Goal: Task Accomplishment & Management: Manage account settings

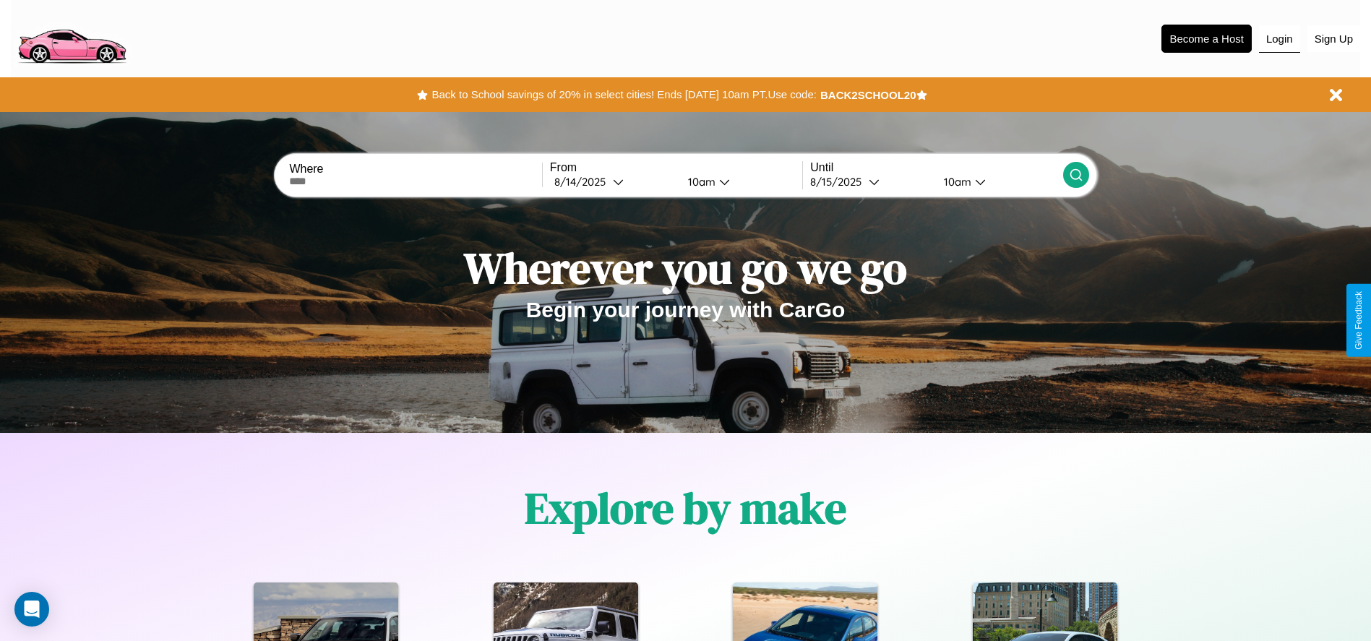
click at [1279, 38] on button "Login" at bounding box center [1279, 38] width 41 height 27
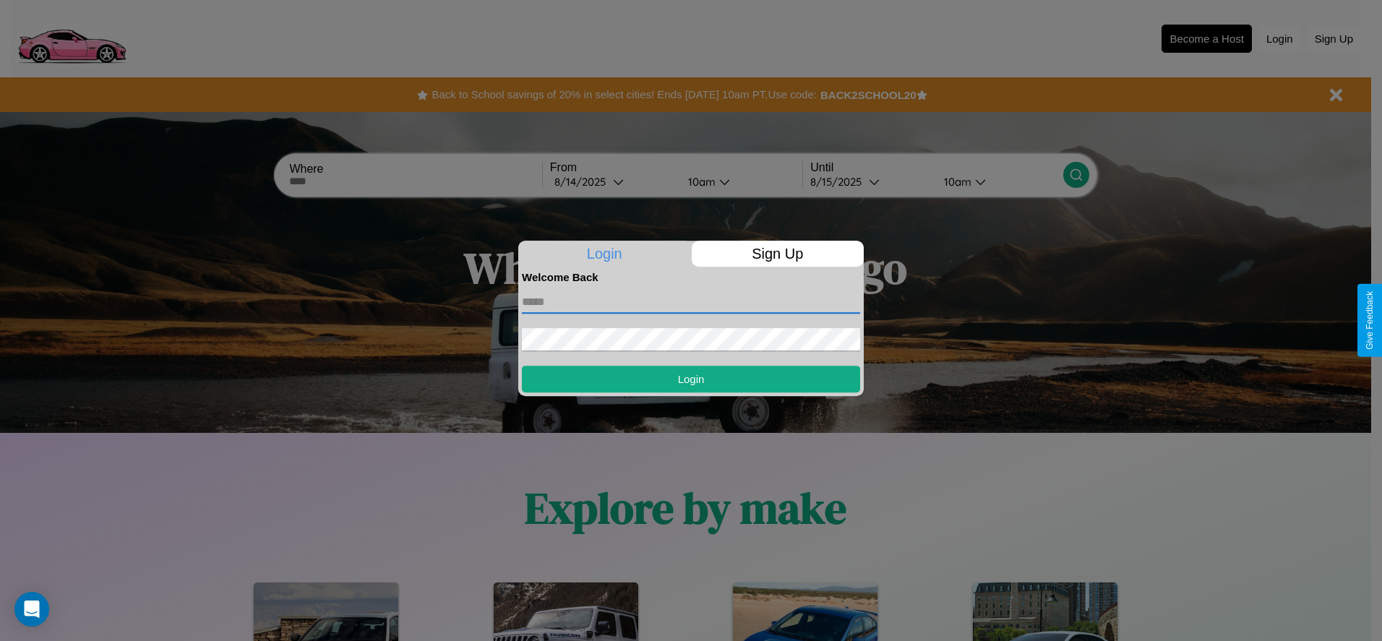
click at [691, 301] on input "text" at bounding box center [691, 302] width 338 height 23
type input "**********"
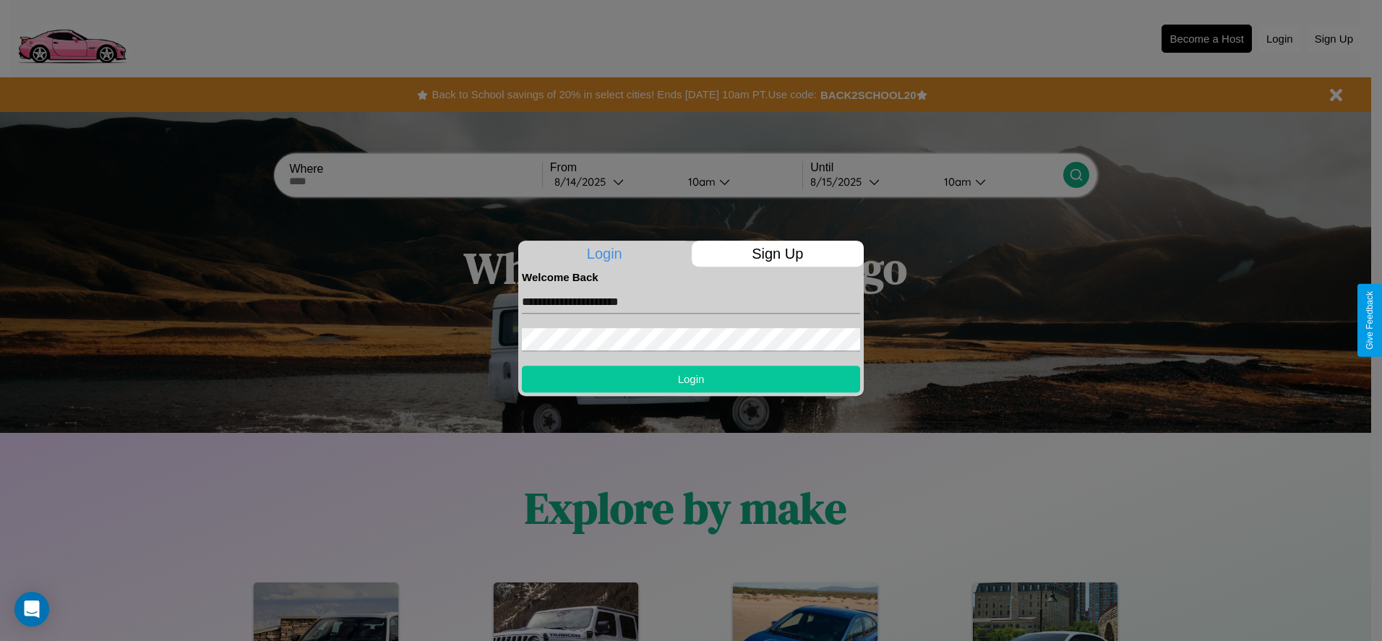
click at [691, 379] on button "Login" at bounding box center [691, 379] width 338 height 27
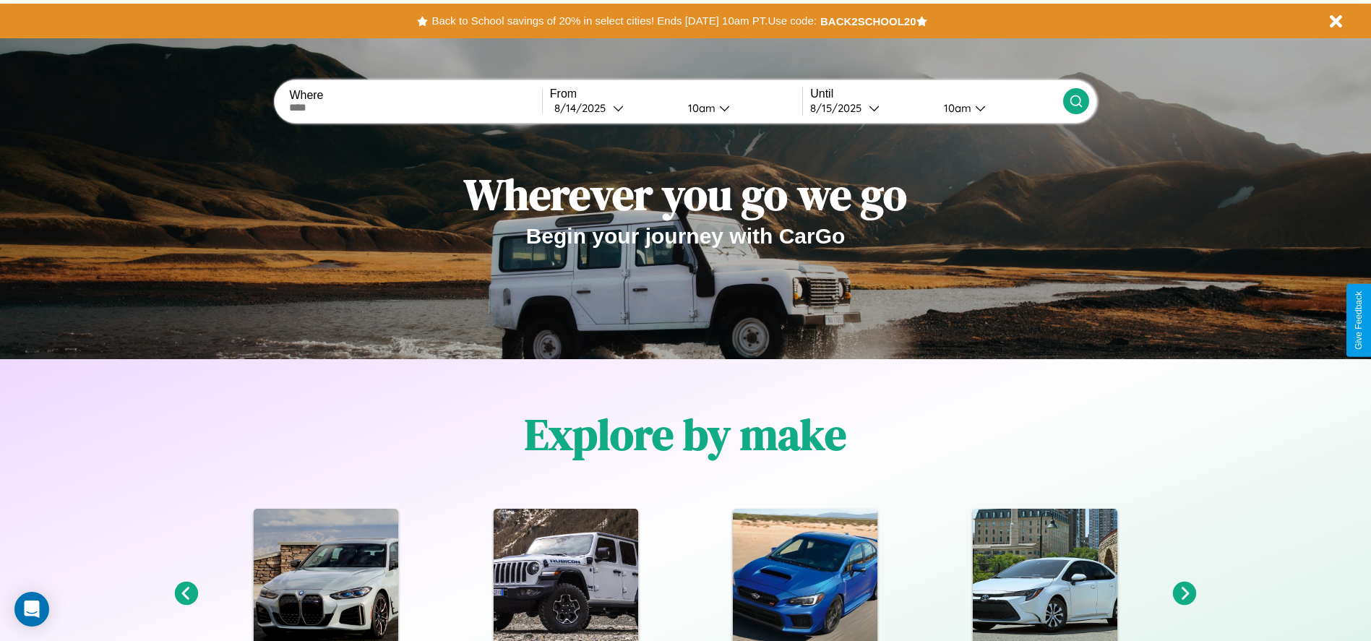
scroll to position [300, 0]
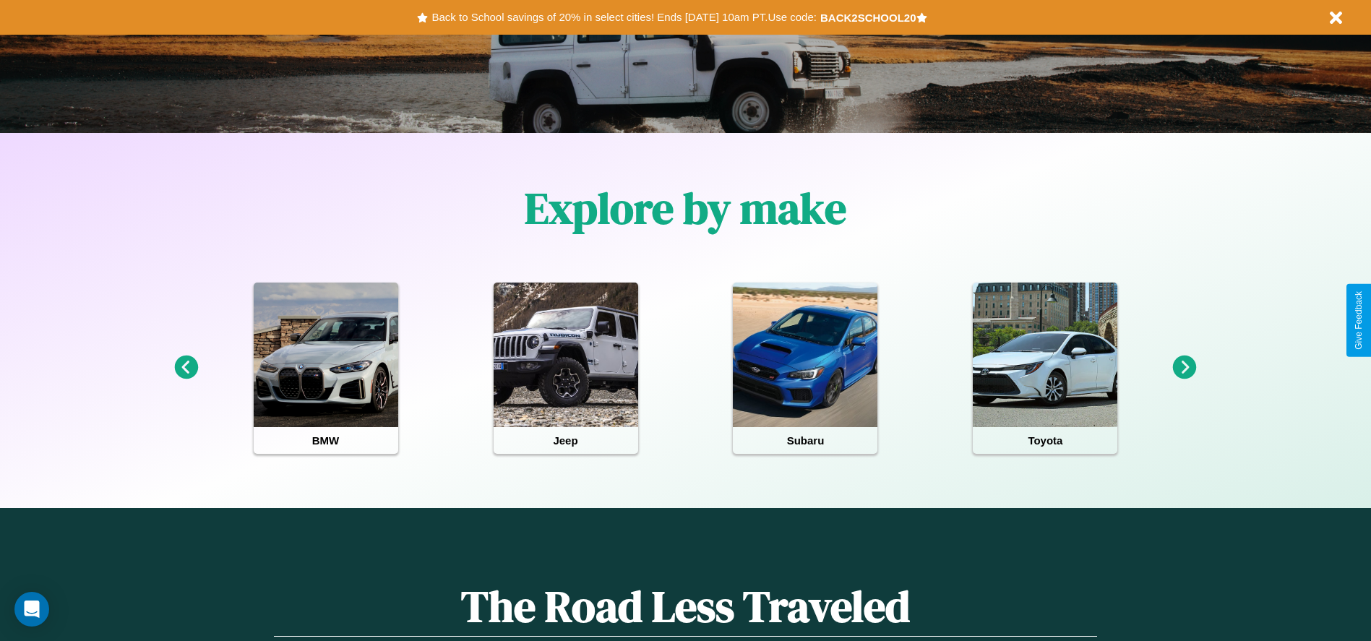
click at [186, 368] on icon at bounding box center [186, 368] width 24 height 24
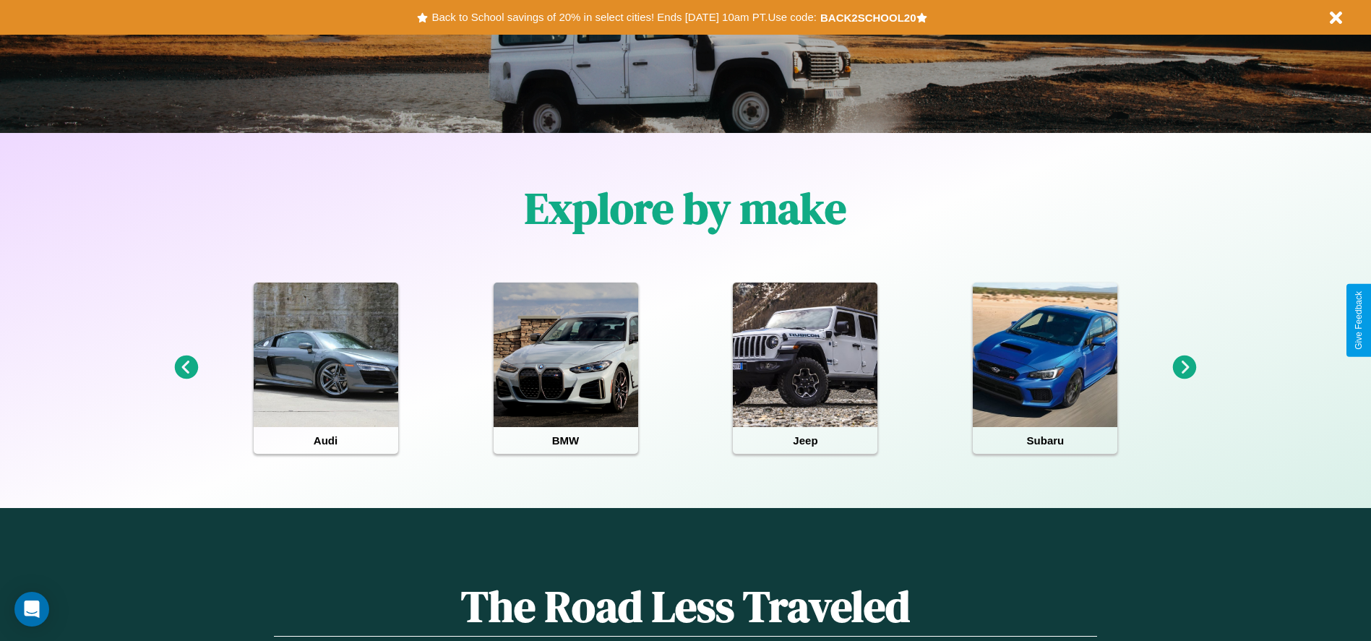
click at [1185, 368] on icon at bounding box center [1185, 368] width 24 height 24
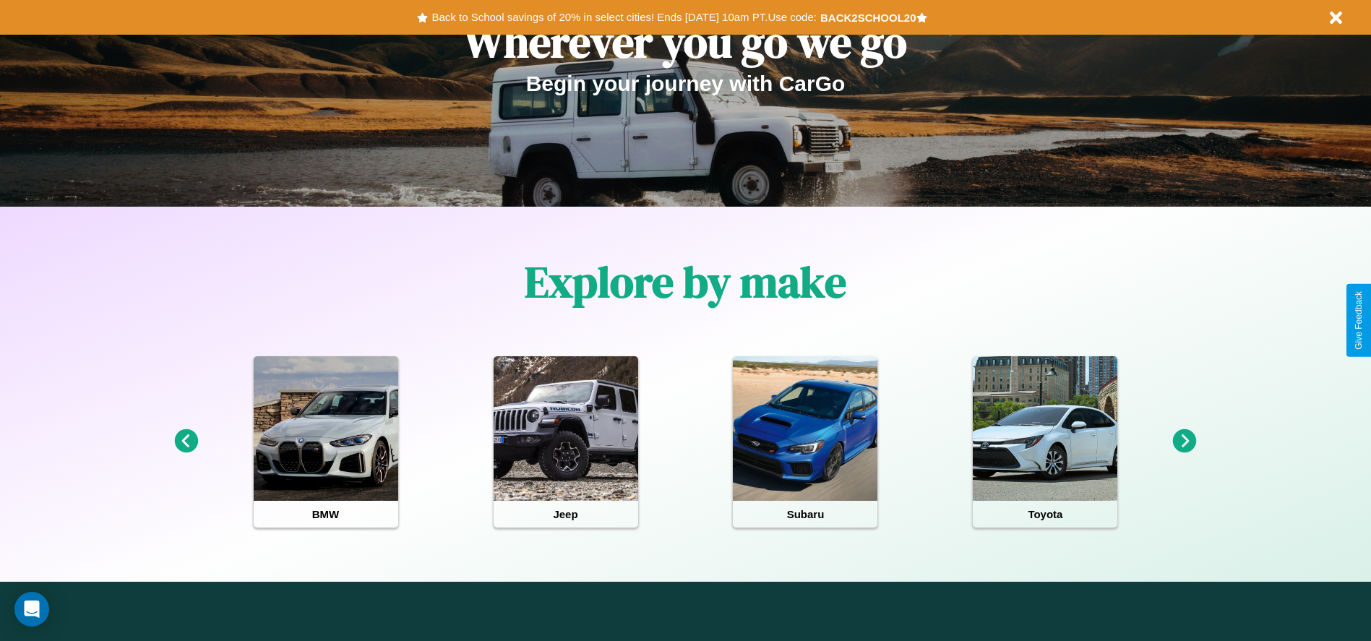
scroll to position [0, 0]
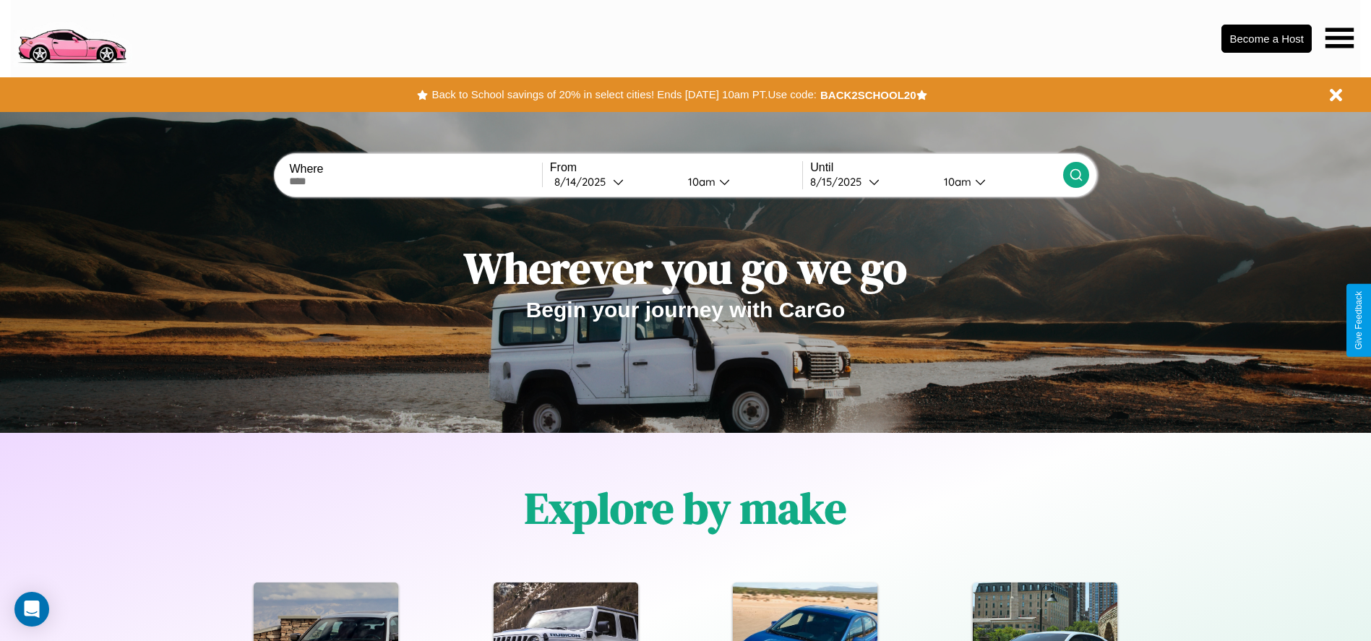
click at [1339, 38] on icon at bounding box center [1339, 37] width 28 height 20
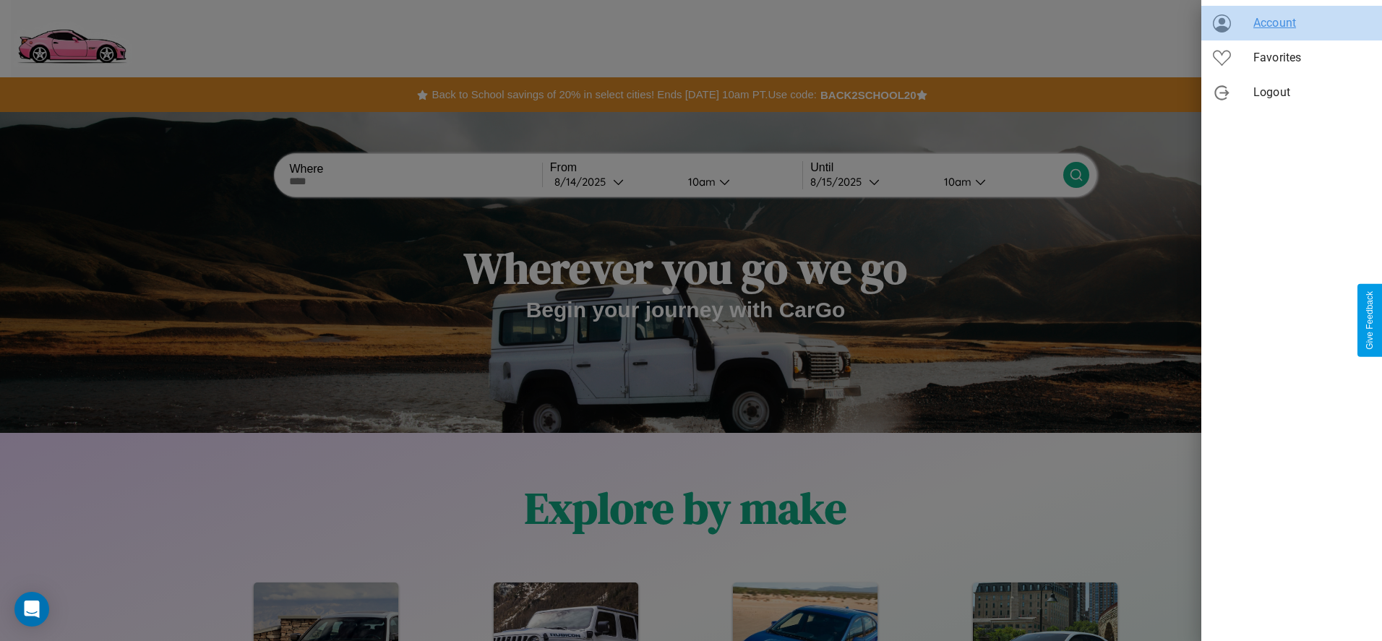
click at [1291, 23] on span "Account" at bounding box center [1311, 22] width 117 height 17
